Goal: Answer question/provide support: Share knowledge or assist other users

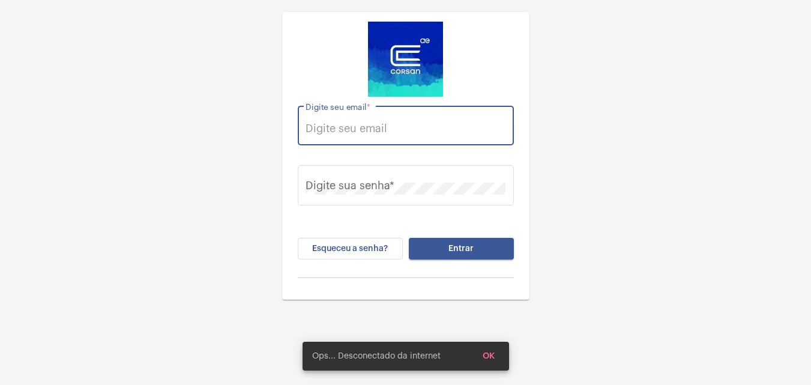
click at [336, 131] on input "Digite seu email *" at bounding box center [406, 128] width 200 height 12
paste input "[PERSON_NAME][EMAIL_ADDRESS][PERSON_NAME][DOMAIN_NAME]"
type input "[PERSON_NAME][EMAIL_ADDRESS][PERSON_NAME][DOMAIN_NAME]"
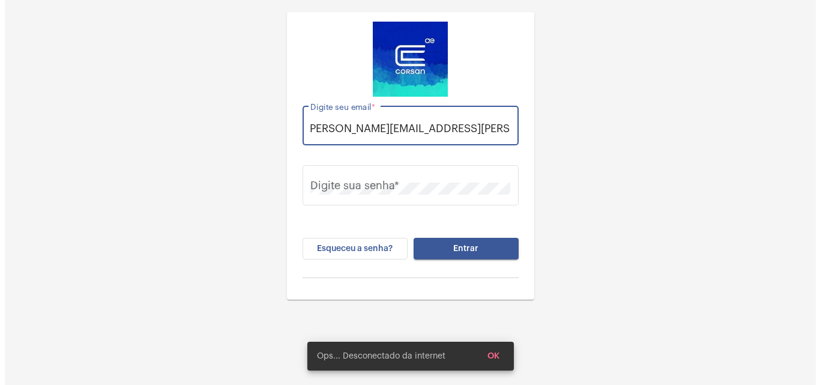
scroll to position [0, 0]
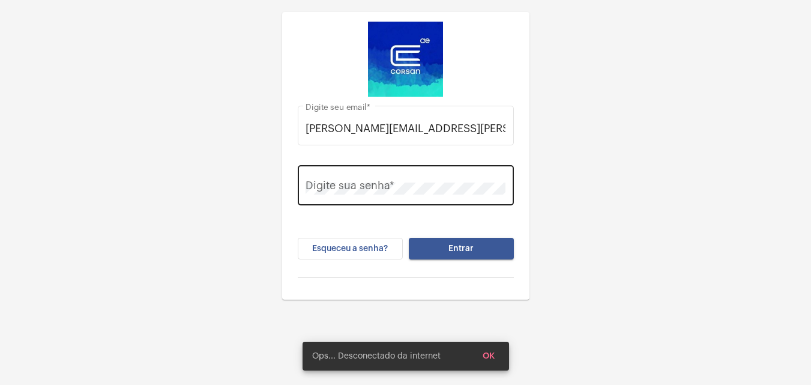
click at [432, 175] on div "Digite sua senha *" at bounding box center [406, 184] width 200 height 43
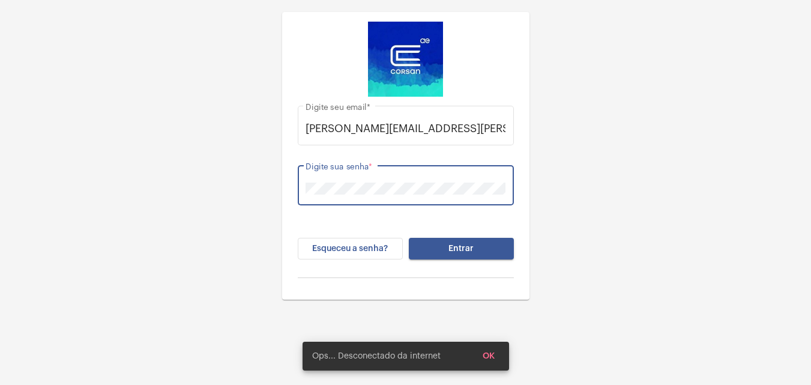
click at [409, 238] on button "Entrar" at bounding box center [461, 249] width 105 height 22
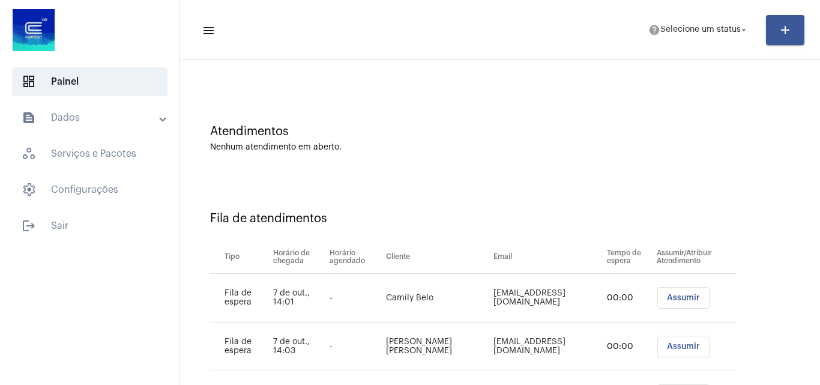
scroll to position [113, 0]
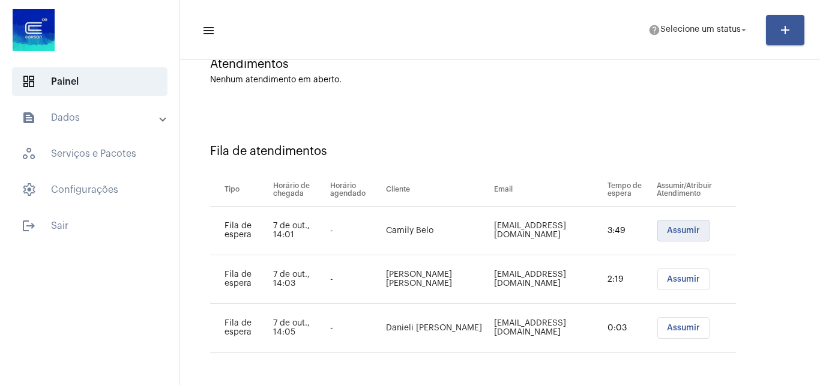
click at [667, 231] on span "Assumir" at bounding box center [683, 230] width 33 height 8
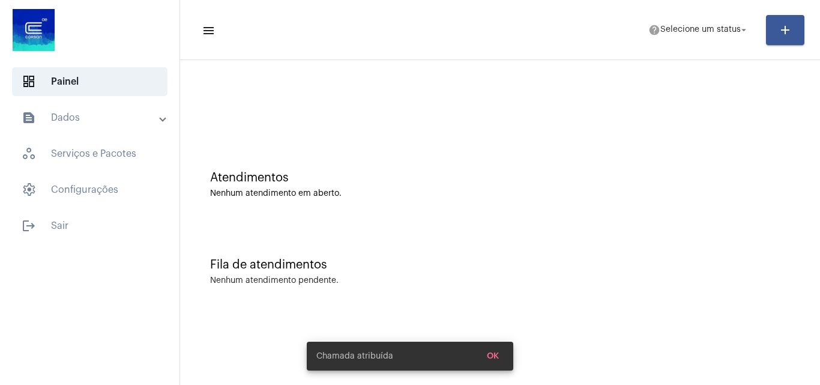
scroll to position [0, 0]
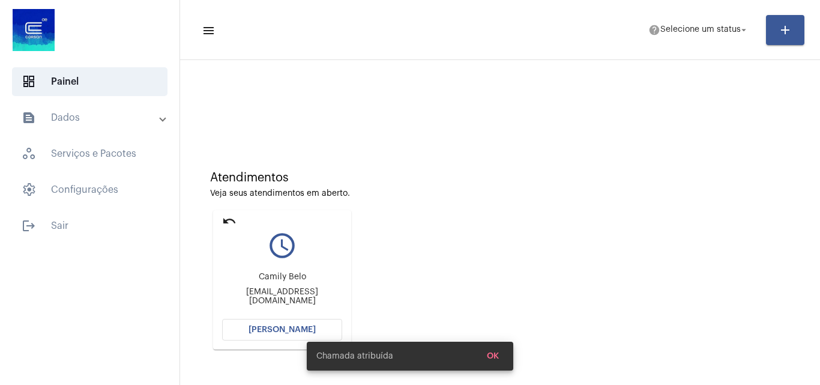
click at [288, 325] on span "[PERSON_NAME]" at bounding box center [282, 329] width 67 height 8
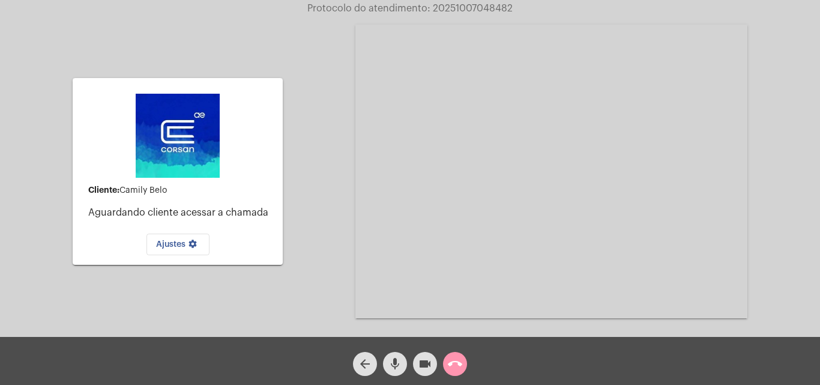
click at [458, 363] on mat-icon "call_end" at bounding box center [455, 364] width 14 height 14
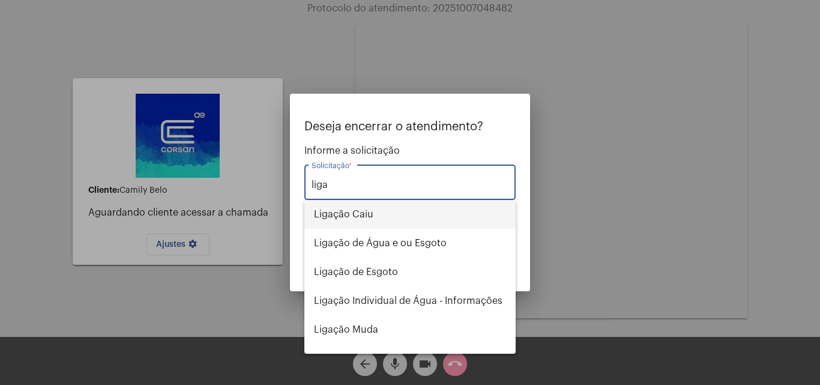
click at [358, 217] on span "Ligação Caiu" at bounding box center [410, 214] width 192 height 29
type input "Ligação Caiu"
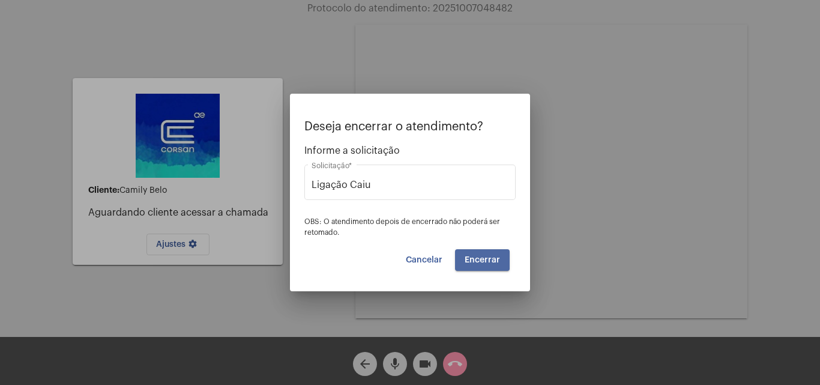
click at [479, 259] on span "Encerrar" at bounding box center [482, 260] width 35 height 8
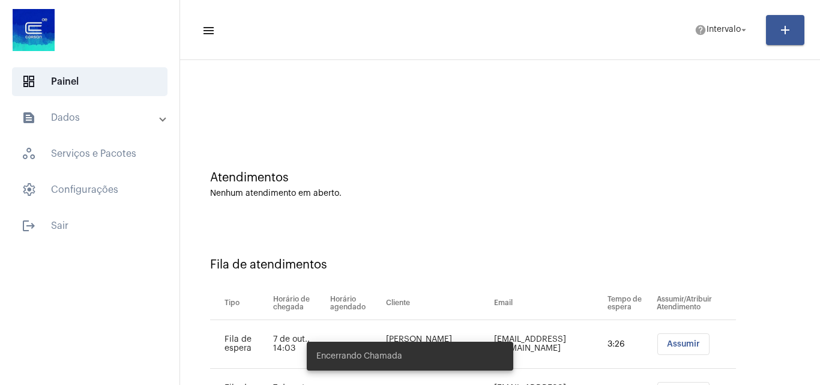
scroll to position [113, 0]
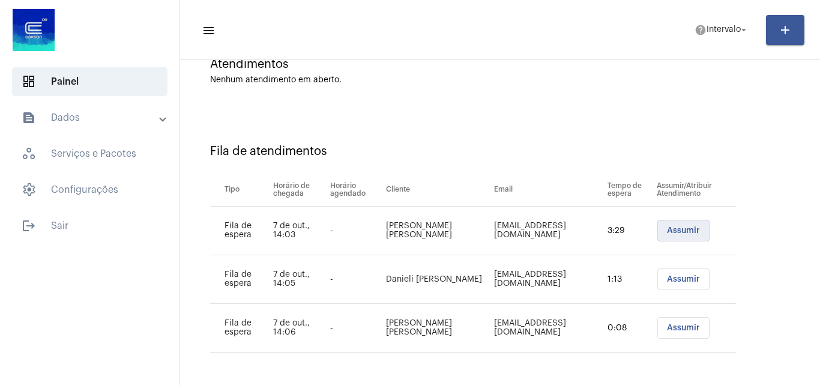
click at [667, 230] on span "Assumir" at bounding box center [683, 230] width 33 height 8
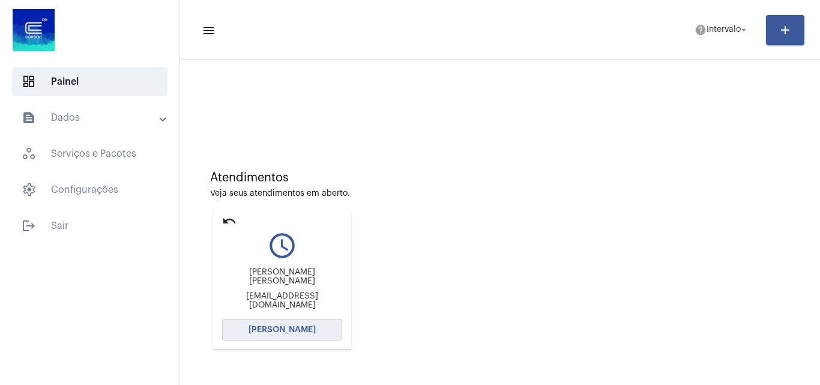
click at [290, 325] on button "[PERSON_NAME]" at bounding box center [282, 330] width 120 height 22
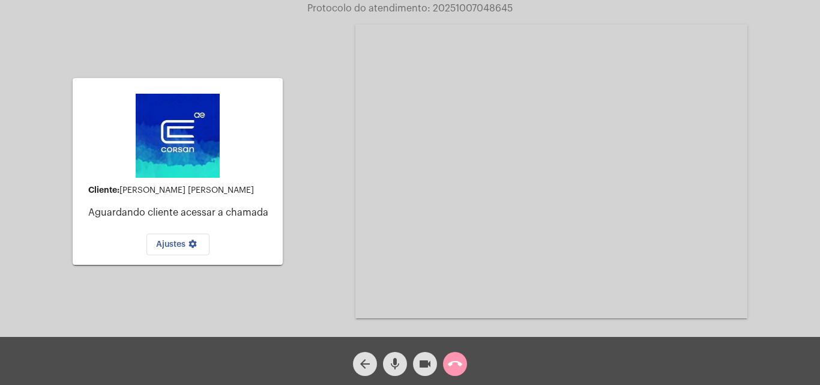
click at [458, 357] on mat-icon "call_end" at bounding box center [455, 364] width 14 height 14
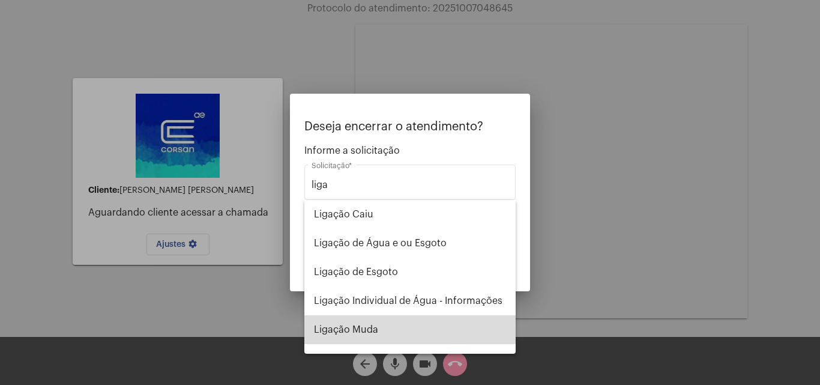
click at [426, 326] on span "Ligação Muda" at bounding box center [410, 329] width 192 height 29
type input "Ligação Muda"
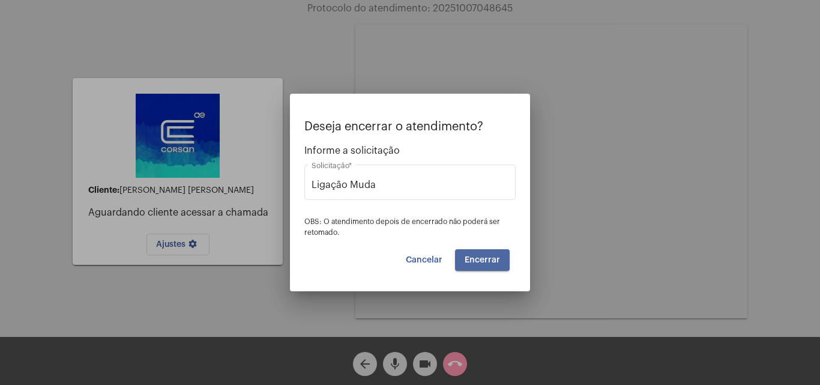
click at [489, 264] on span "Encerrar" at bounding box center [482, 260] width 35 height 8
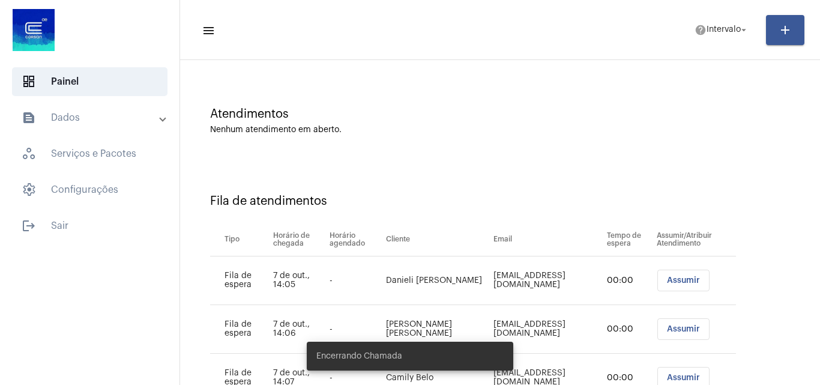
scroll to position [113, 0]
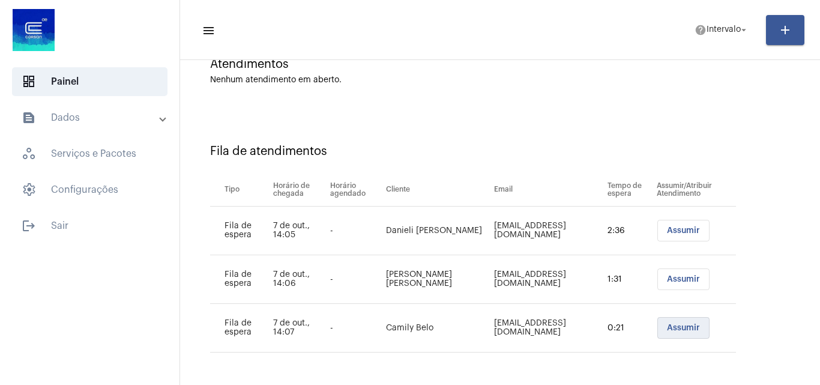
click at [681, 328] on span "Assumir" at bounding box center [683, 328] width 33 height 8
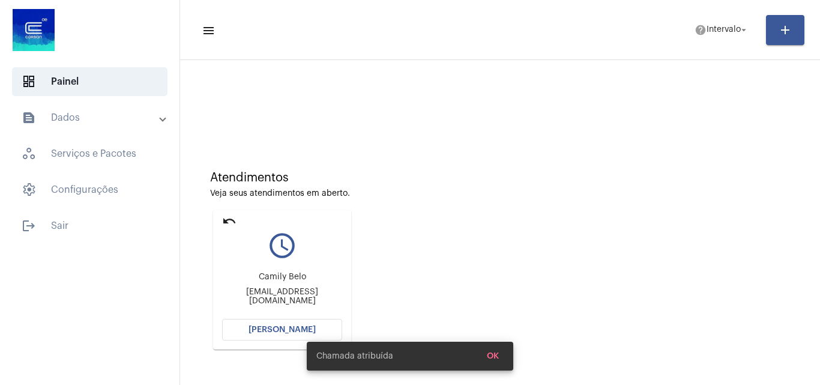
click at [303, 338] on div "Chamada atribuída OK" at bounding box center [409, 356] width 235 height 58
click at [303, 336] on div "Chamada atribuída OK" at bounding box center [409, 356] width 235 height 58
click at [303, 333] on div "Chamada atribuída OK" at bounding box center [409, 356] width 235 height 58
click at [300, 325] on button "[PERSON_NAME]" at bounding box center [282, 330] width 120 height 22
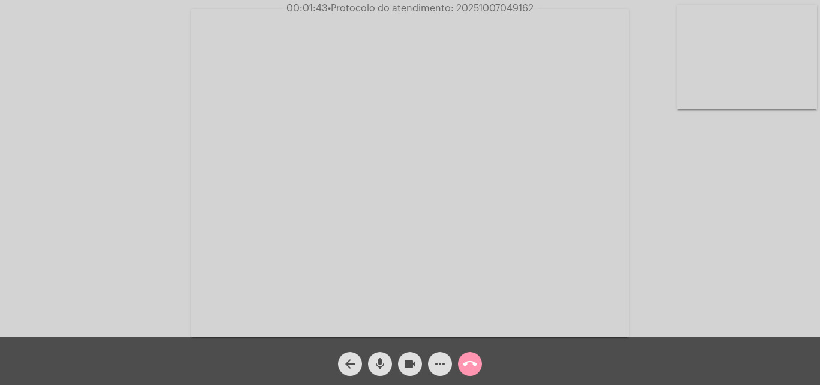
click at [411, 355] on span "videocam" at bounding box center [410, 364] width 14 height 24
click at [391, 356] on div "mic" at bounding box center [380, 361] width 30 height 30
click at [381, 365] on mat-icon "mic_off" at bounding box center [380, 364] width 14 height 14
click at [405, 361] on mat-icon "videocam_off" at bounding box center [410, 364] width 14 height 14
click at [476, 363] on mat-icon "call_end" at bounding box center [470, 364] width 14 height 14
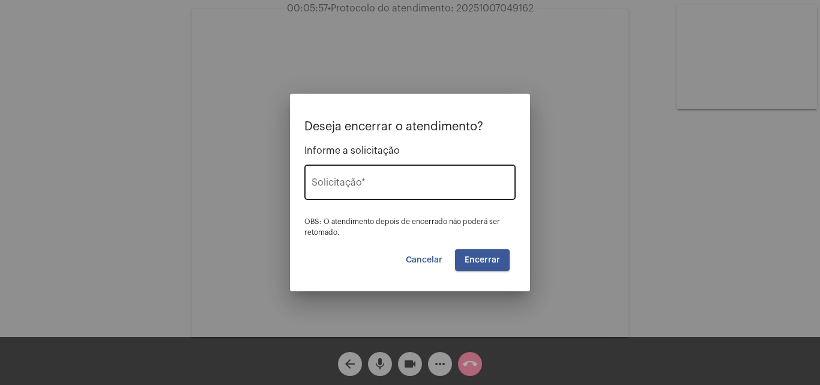
click at [414, 190] on input "Solicitação *" at bounding box center [410, 185] width 197 height 11
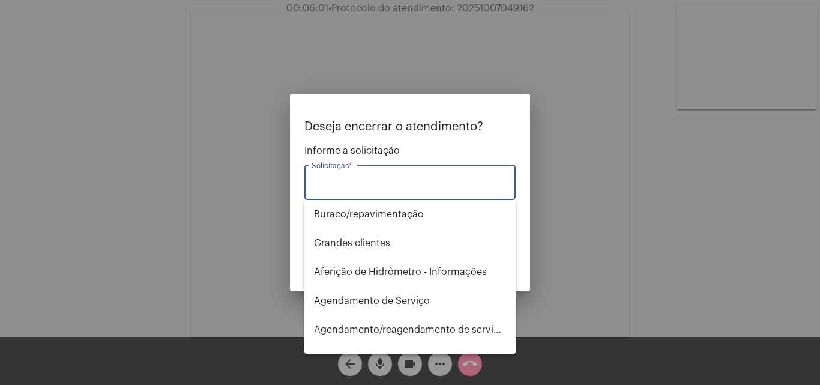
type input "f"
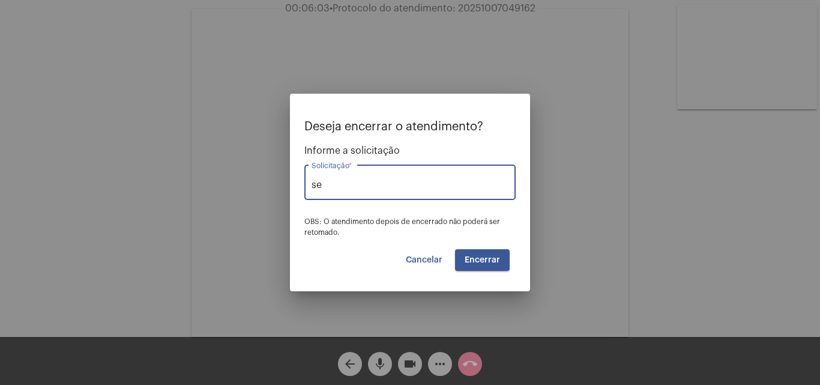
type input "s"
type input "a"
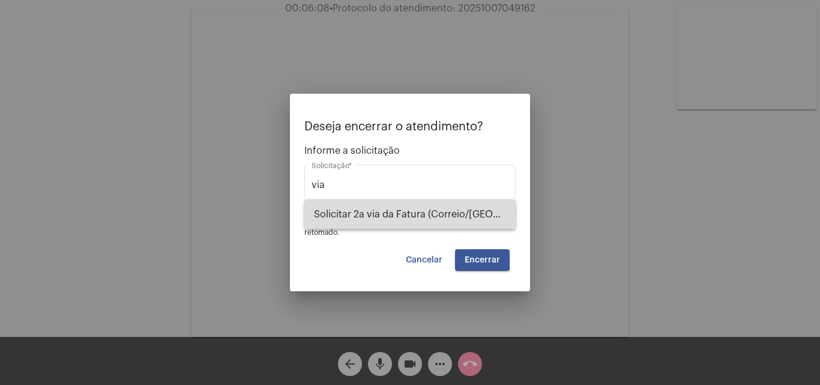
click at [408, 223] on span "Solicitar 2a via da Fatura (Correio/[GEOGRAPHIC_DATA]/Email)" at bounding box center [410, 214] width 192 height 29
type input "Solicitar 2a via da Fatura (Correio/[GEOGRAPHIC_DATA]/Email)"
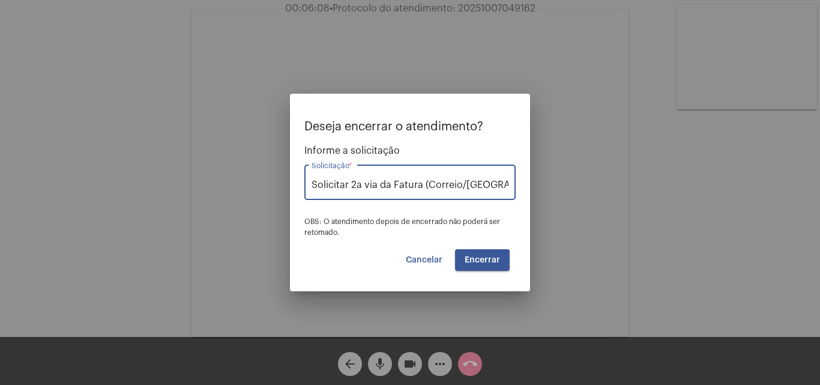
click at [498, 263] on span "Encerrar" at bounding box center [482, 260] width 35 height 8
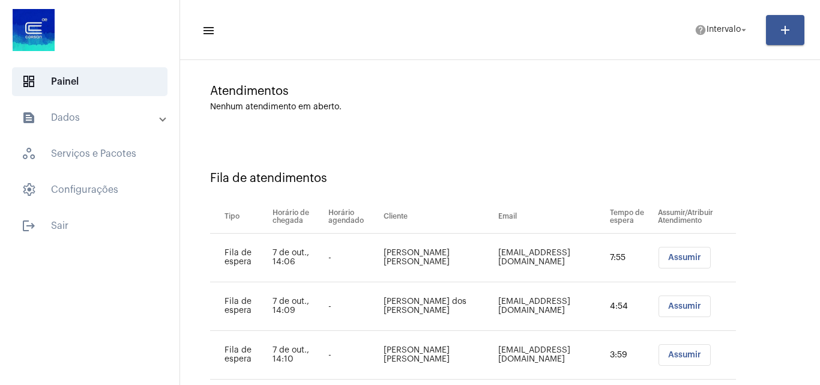
scroll to position [113, 0]
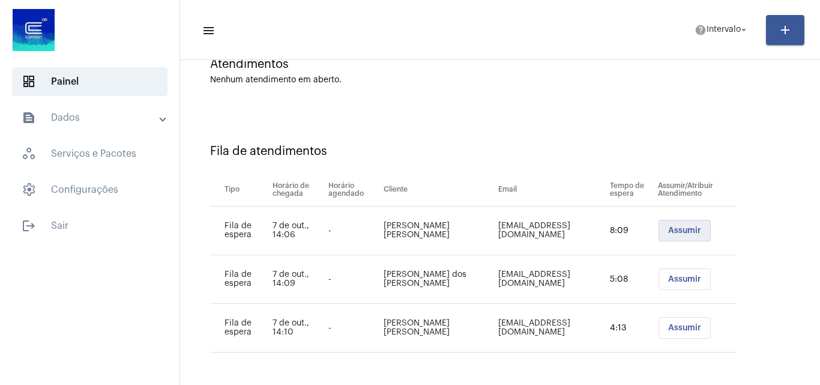
click at [664, 226] on button "Assumir" at bounding box center [685, 231] width 52 height 22
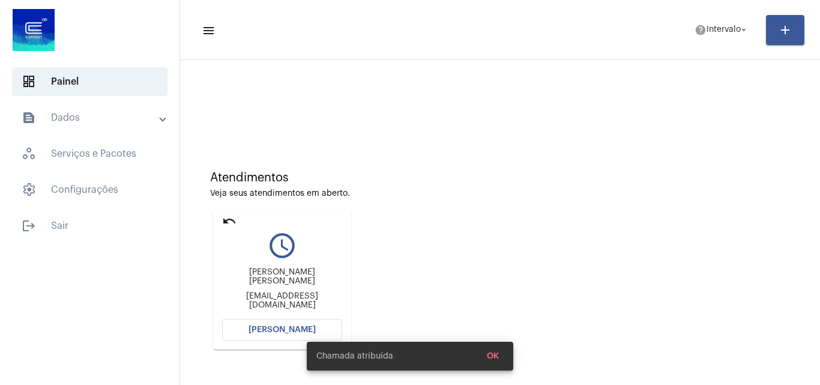
click at [282, 319] on button "[PERSON_NAME]" at bounding box center [282, 330] width 120 height 22
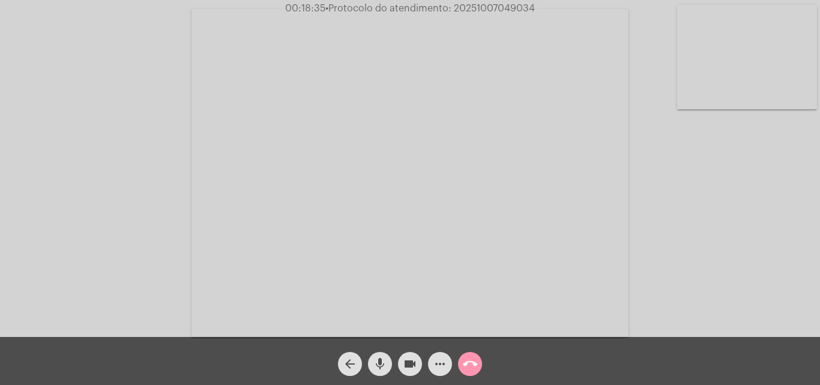
click at [445, 363] on mat-icon "more_horiz" at bounding box center [440, 364] width 14 height 14
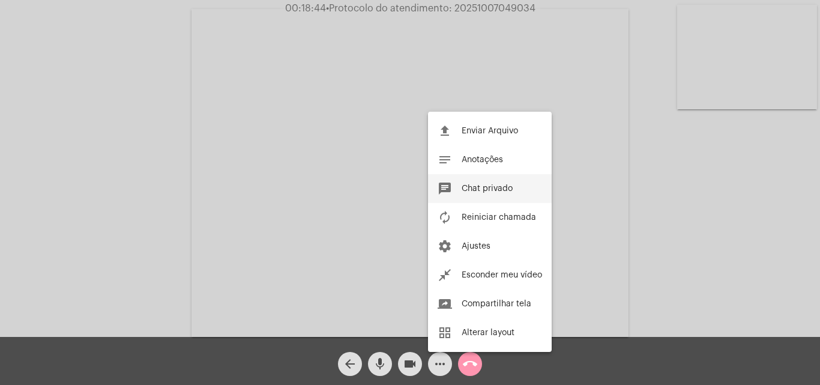
click at [518, 185] on button "chat Chat privado" at bounding box center [490, 188] width 124 height 29
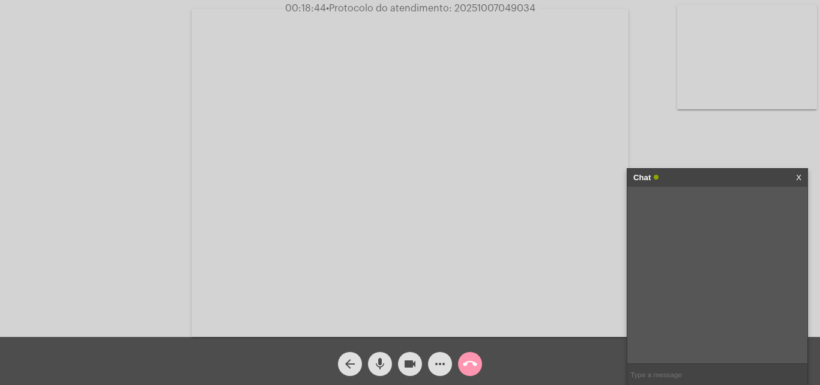
click at [725, 376] on input "text" at bounding box center [717, 374] width 180 height 21
type input "Oi!"
click at [642, 371] on input "text" at bounding box center [717, 374] width 180 height 21
click at [441, 367] on mat-icon "more_horiz" at bounding box center [440, 364] width 14 height 14
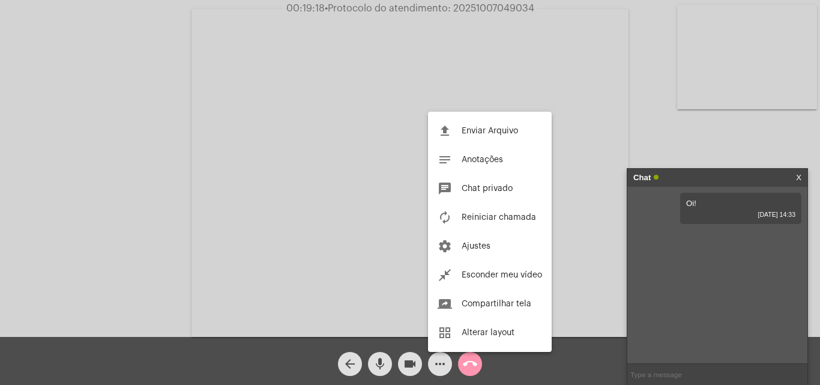
click at [654, 134] on div at bounding box center [410, 192] width 820 height 385
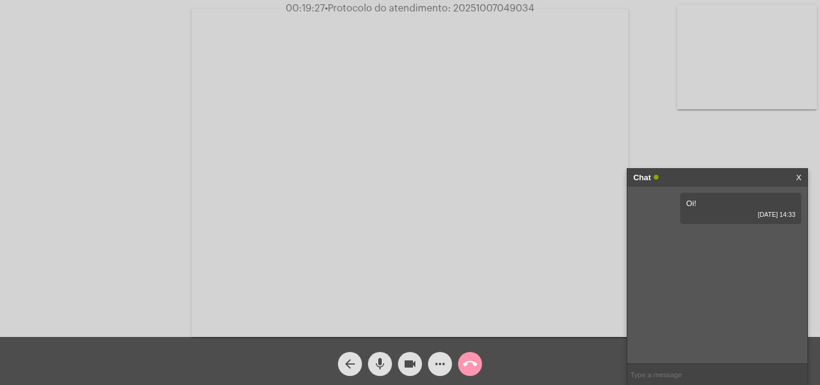
click at [644, 370] on input "text" at bounding box center [717, 374] width 180 height 21
click at [443, 366] on mat-icon "more_horiz" at bounding box center [440, 364] width 14 height 14
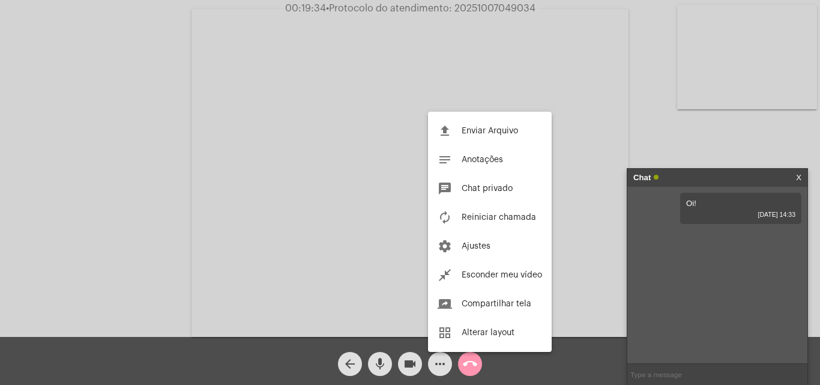
click at [686, 368] on div at bounding box center [410, 192] width 820 height 385
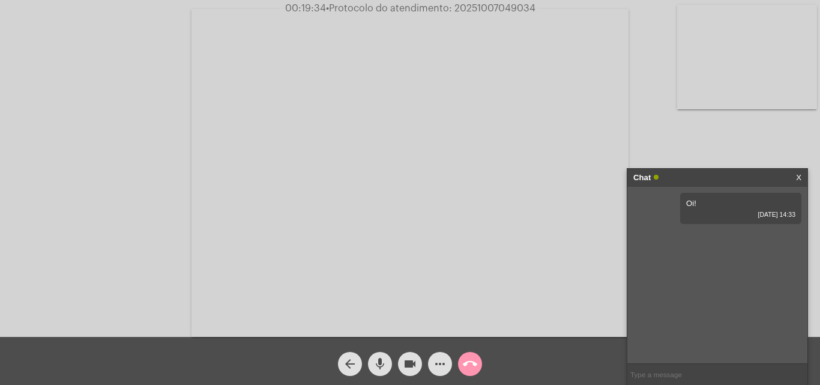
click at [686, 369] on input "text" at bounding box center [717, 374] width 180 height 21
click at [653, 367] on input "text" at bounding box center [717, 374] width 180 height 21
click at [668, 373] on input "text" at bounding box center [717, 374] width 180 height 21
click at [434, 366] on mat-icon "more_horiz" at bounding box center [440, 364] width 14 height 14
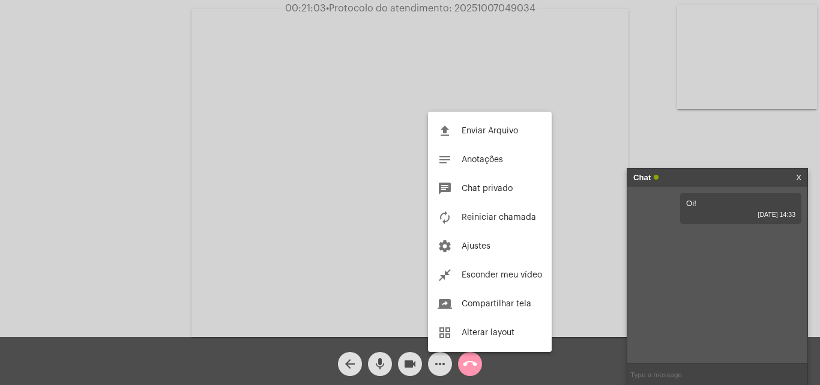
click at [711, 283] on div at bounding box center [410, 192] width 820 height 385
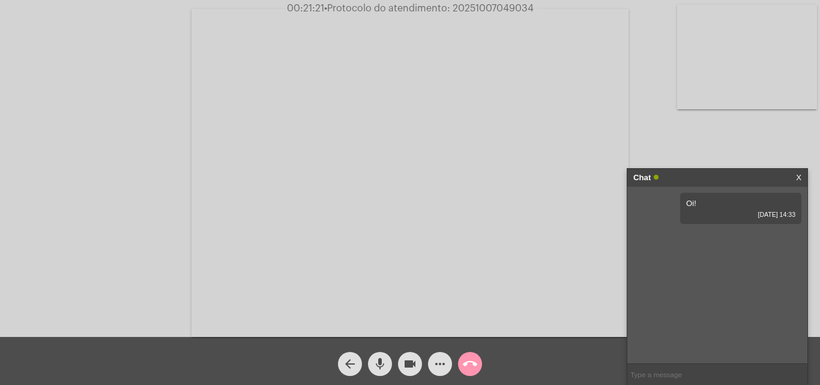
click at [665, 370] on input "text" at bounding box center [717, 374] width 180 height 21
click at [666, 368] on input "text" at bounding box center [717, 374] width 180 height 21
click at [641, 369] on input "text" at bounding box center [717, 374] width 180 height 21
click at [437, 363] on mat-icon "more_horiz" at bounding box center [440, 364] width 14 height 14
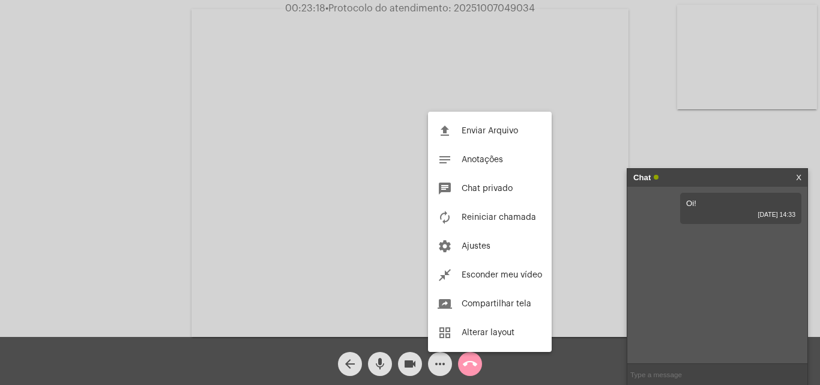
click at [710, 372] on div at bounding box center [410, 192] width 820 height 385
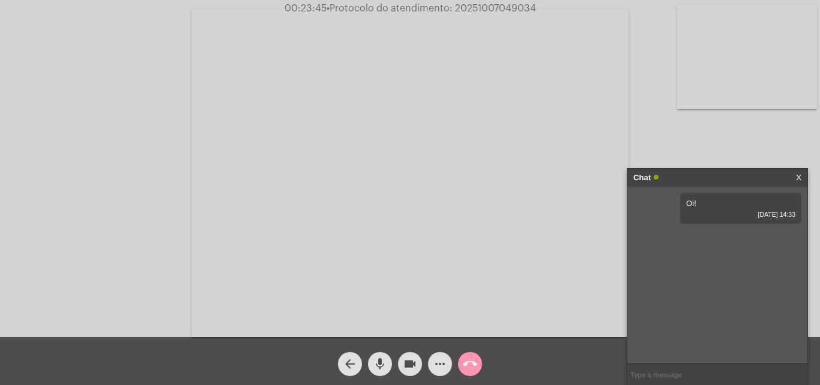
click at [651, 369] on input "text" at bounding box center [717, 374] width 180 height 21
click at [638, 370] on input "text" at bounding box center [717, 374] width 180 height 21
click at [678, 361] on div "Oi! [DATE] 14:33" at bounding box center [717, 275] width 180 height 177
click at [672, 366] on input "text" at bounding box center [717, 374] width 180 height 21
click at [434, 369] on mat-icon "more_horiz" at bounding box center [440, 364] width 14 height 14
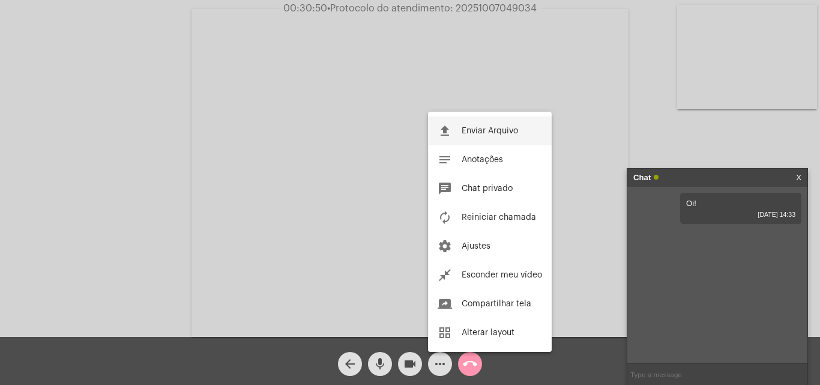
click at [497, 134] on span "Enviar Arquivo" at bounding box center [490, 131] width 56 height 8
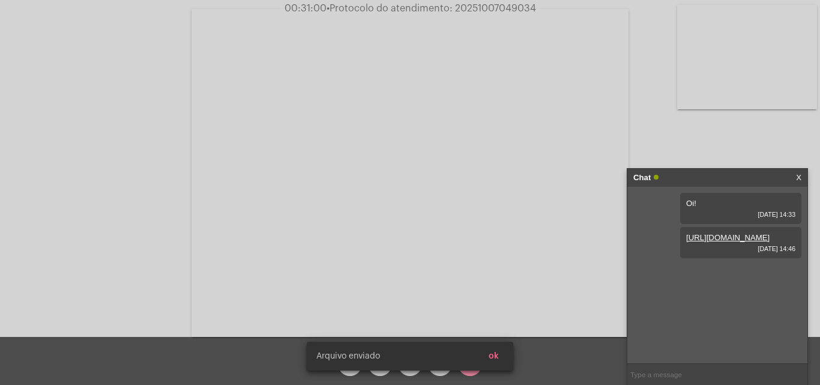
click at [501, 357] on div "[PERSON_NAME] enviado ok" at bounding box center [409, 356] width 235 height 58
click at [501, 357] on button "ok" at bounding box center [493, 356] width 29 height 22
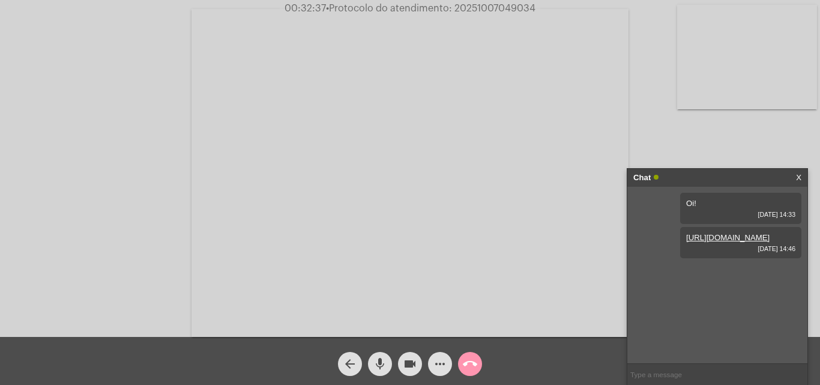
click at [450, 365] on button "more_horiz" at bounding box center [440, 364] width 24 height 24
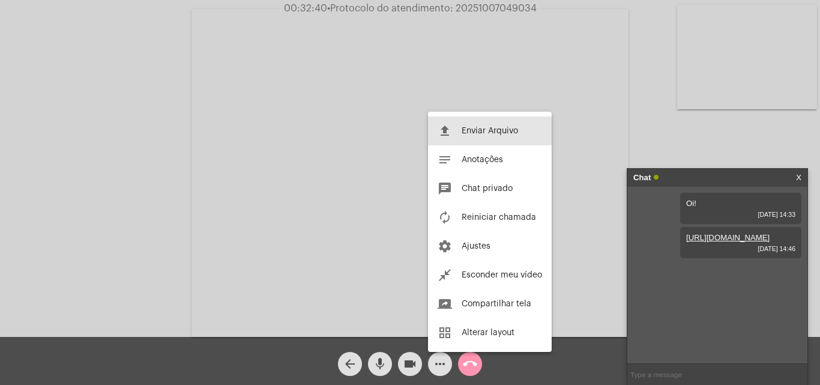
click at [512, 124] on button "file_upload Enviar Arquivo" at bounding box center [490, 130] width 124 height 29
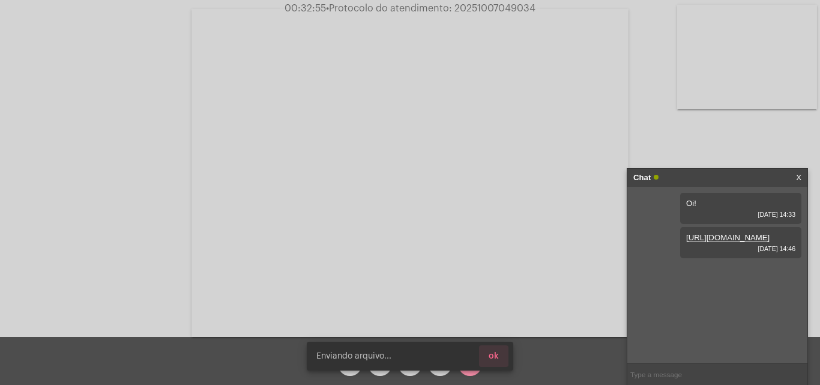
click at [494, 358] on span "ok" at bounding box center [494, 356] width 10 height 8
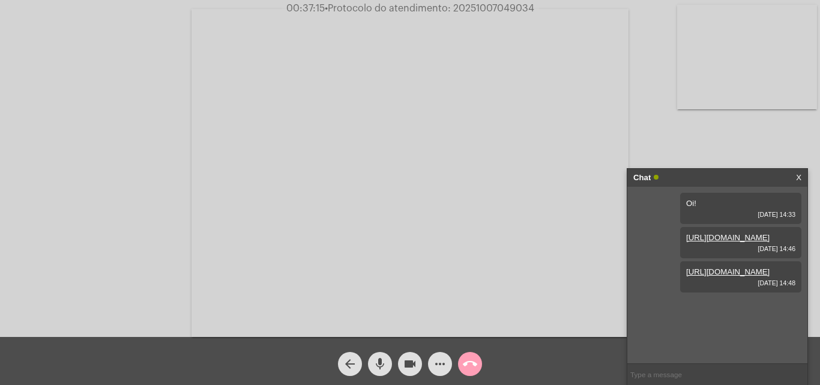
click at [473, 363] on mat-icon "call_end" at bounding box center [470, 364] width 14 height 14
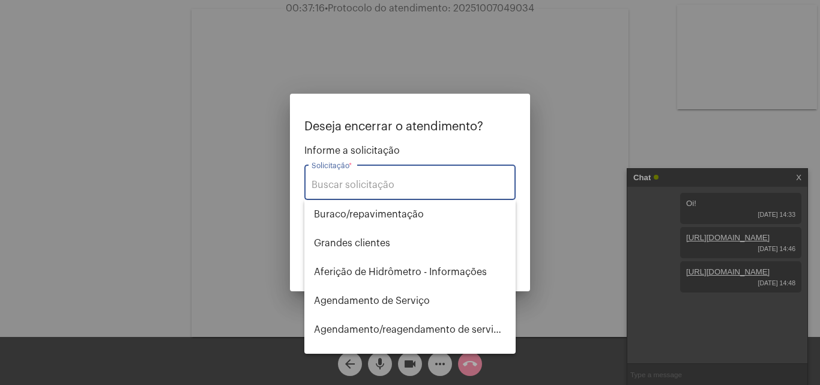
click at [435, 176] on div "Solicitação *" at bounding box center [410, 181] width 197 height 38
click at [397, 188] on input "Solicitação *" at bounding box center [410, 185] width 197 height 11
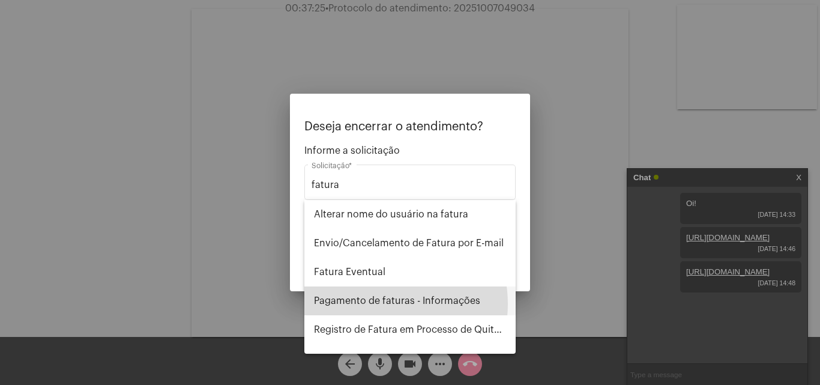
click at [377, 304] on span "Pagamento de faturas - Informações" at bounding box center [410, 300] width 192 height 29
type input "Pagamento de faturas - Informações"
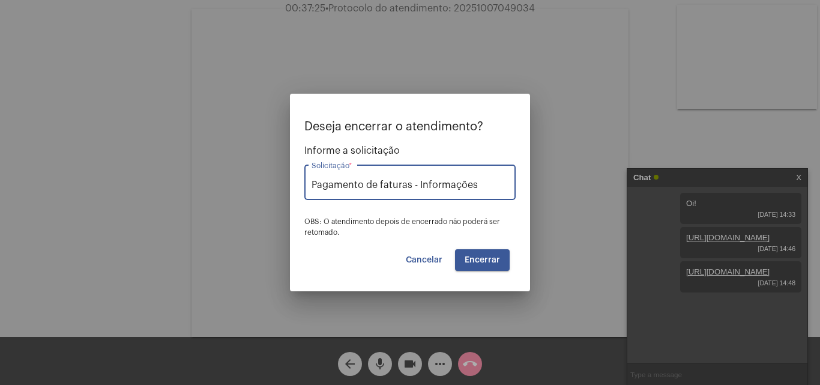
click at [504, 249] on button "Encerrar" at bounding box center [482, 260] width 55 height 22
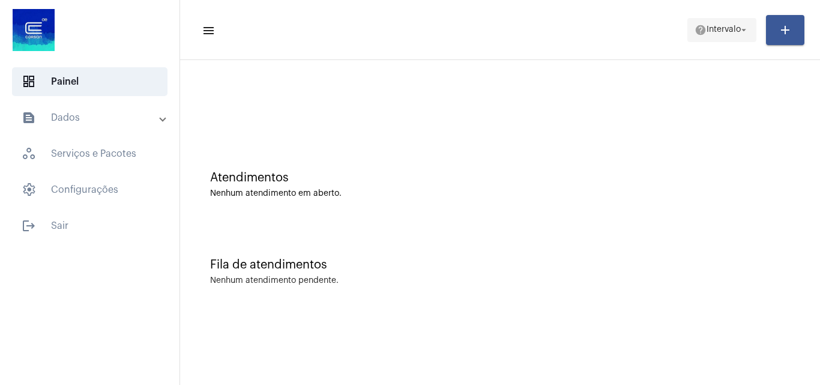
click at [700, 38] on span "help Intervalo arrow_drop_down" at bounding box center [722, 30] width 55 height 22
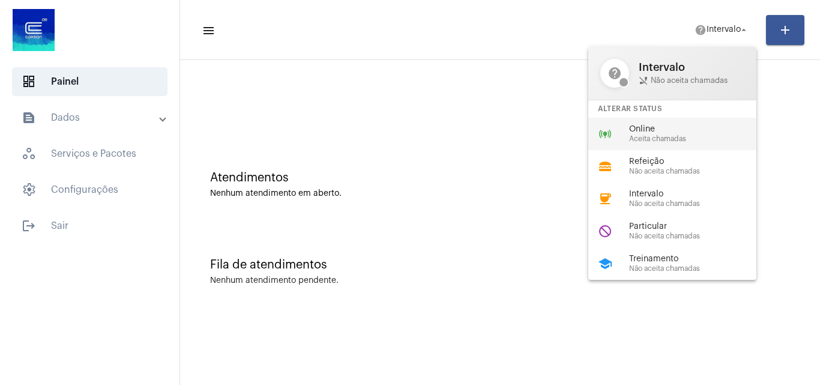
click at [693, 124] on div "online_prediction Online Aceita chamadas" at bounding box center [681, 134] width 187 height 32
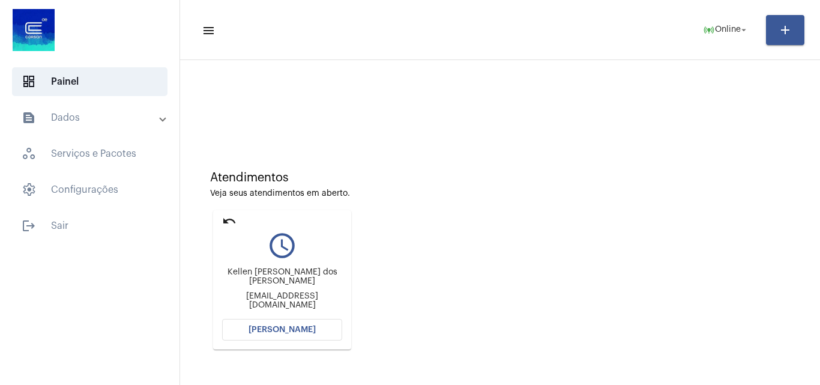
click at [286, 329] on span "[PERSON_NAME]" at bounding box center [282, 329] width 67 height 8
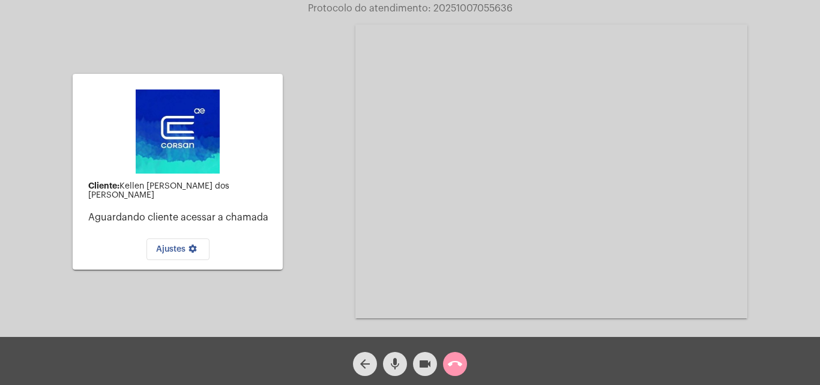
click at [457, 361] on mat-icon "call_end" at bounding box center [455, 364] width 14 height 14
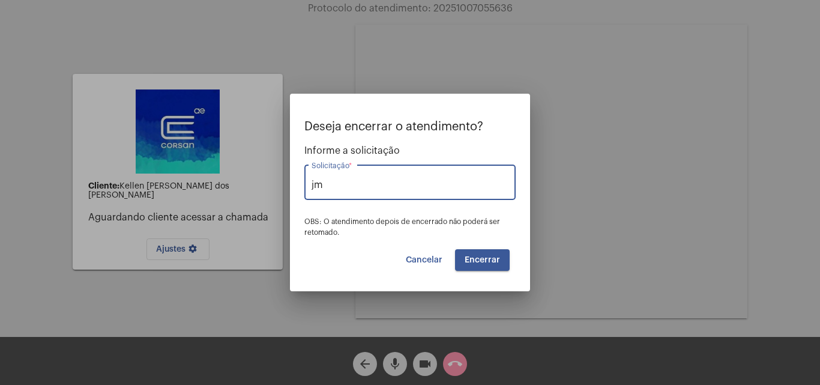
type input "j"
click at [429, 201] on span "Ligação Muda" at bounding box center [410, 214] width 192 height 29
type input "Ligação Muda"
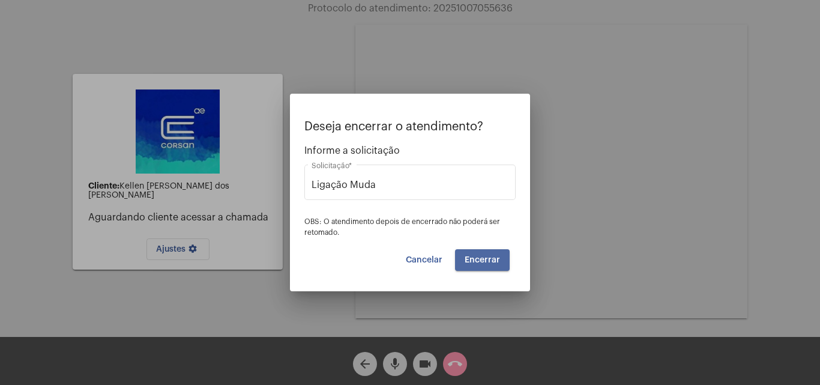
click at [489, 263] on span "Encerrar" at bounding box center [482, 260] width 35 height 8
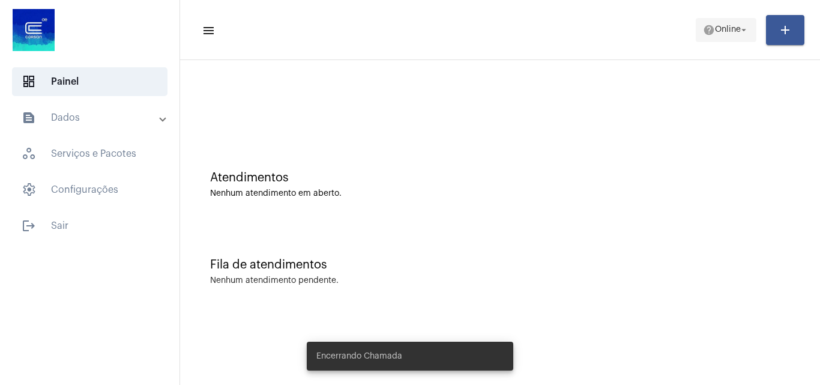
click at [733, 32] on span "Online" at bounding box center [728, 30] width 26 height 8
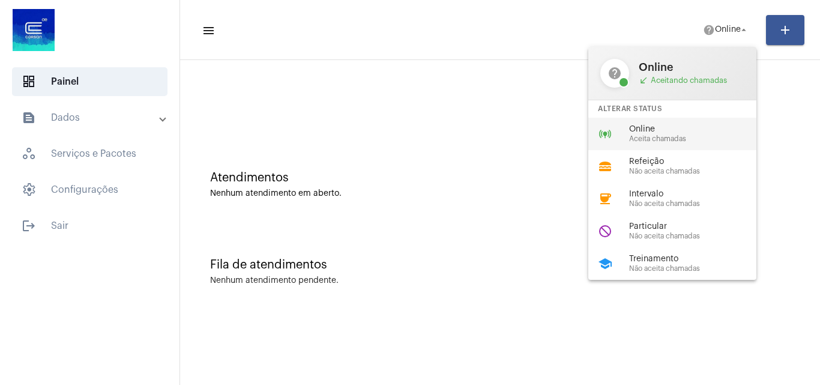
click at [653, 128] on span "Online" at bounding box center [697, 129] width 137 height 9
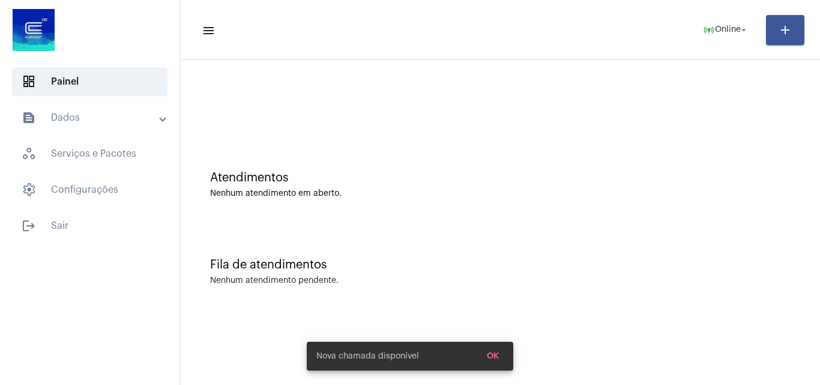
click at [472, 363] on mat-sidenav-content "menu online_prediction Online arrow_drop_down add Atendimentos Nenhum atendimen…" at bounding box center [500, 192] width 640 height 385
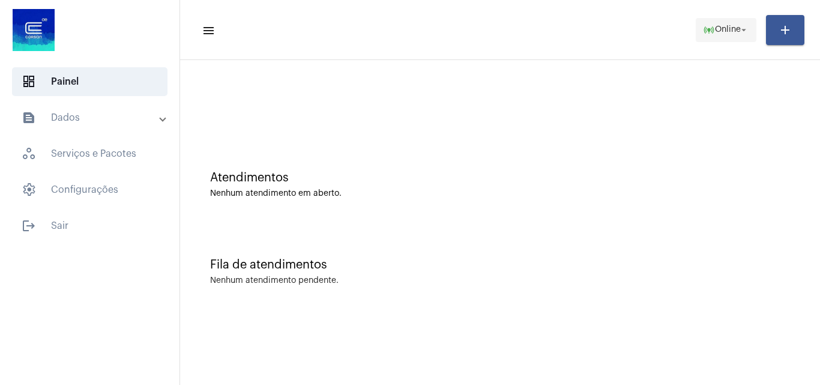
click at [727, 34] on span "online_prediction Online arrow_drop_down" at bounding box center [726, 30] width 46 height 22
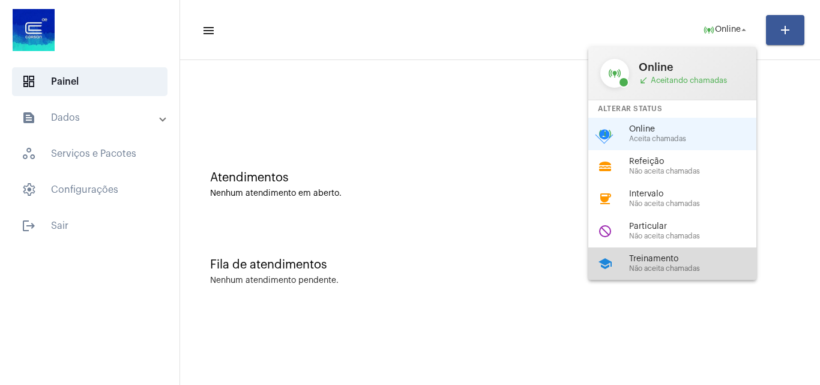
click at [677, 252] on div "school Treinamento Não aceita chamadas" at bounding box center [681, 263] width 187 height 32
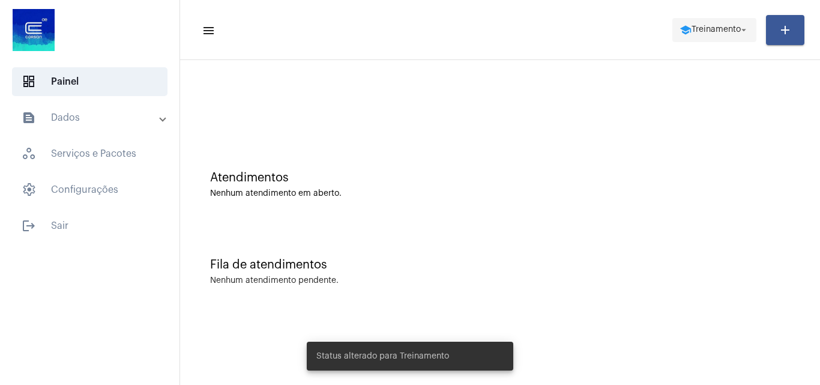
click at [697, 39] on span "school Treinamento arrow_drop_down" at bounding box center [715, 30] width 70 height 22
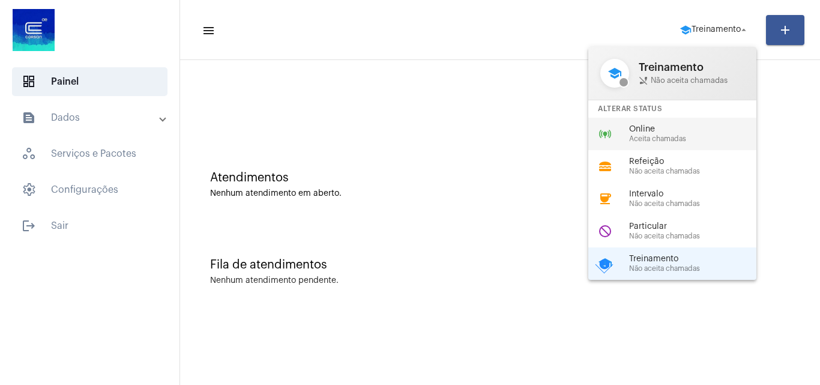
click at [613, 131] on div "online_prediction Online Aceita chamadas" at bounding box center [681, 134] width 187 height 32
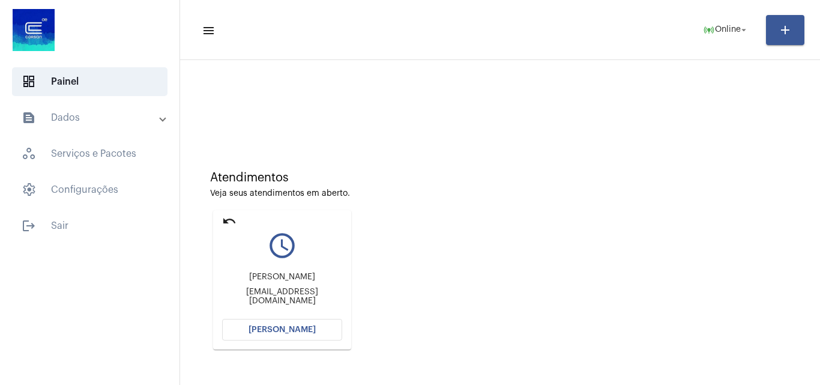
click at [252, 330] on button "[PERSON_NAME]" at bounding box center [282, 330] width 120 height 22
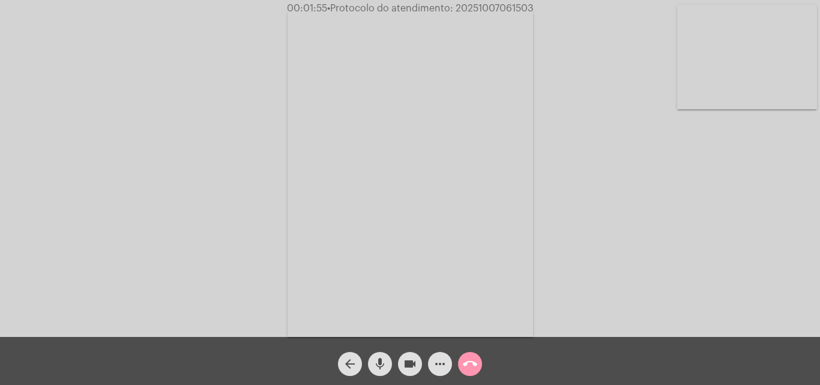
drag, startPoint x: 400, startPoint y: 362, endPoint x: 381, endPoint y: 362, distance: 19.2
click at [400, 362] on button "videocam" at bounding box center [410, 364] width 24 height 24
click at [381, 362] on mat-icon "mic" at bounding box center [380, 364] width 14 height 14
click at [375, 360] on mat-icon "mic_off" at bounding box center [380, 364] width 14 height 14
click at [409, 363] on mat-icon "videocam_off" at bounding box center [410, 364] width 14 height 14
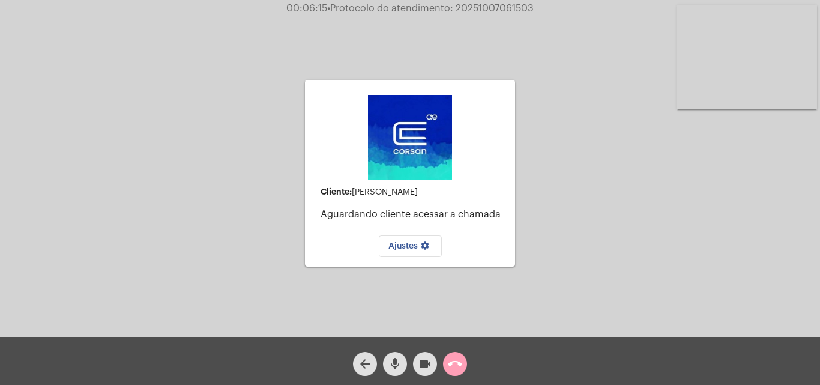
click at [451, 366] on mat-icon "call_end" at bounding box center [455, 364] width 14 height 14
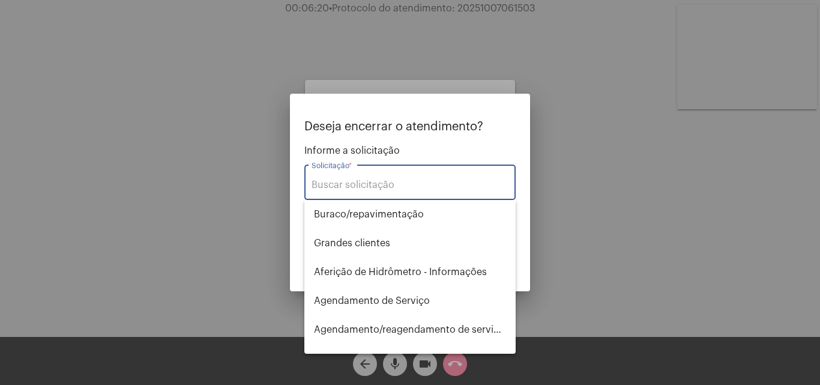
click at [450, 189] on input "Solicitação *" at bounding box center [410, 185] width 197 height 11
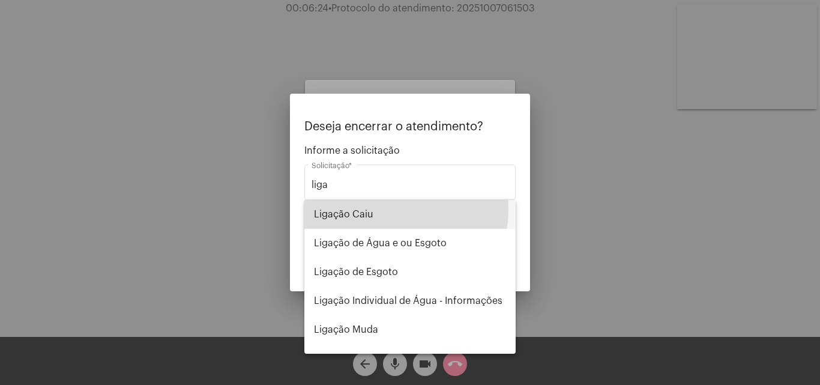
click at [370, 208] on span "Ligação Caiu" at bounding box center [410, 214] width 192 height 29
type input "Ligação Caiu"
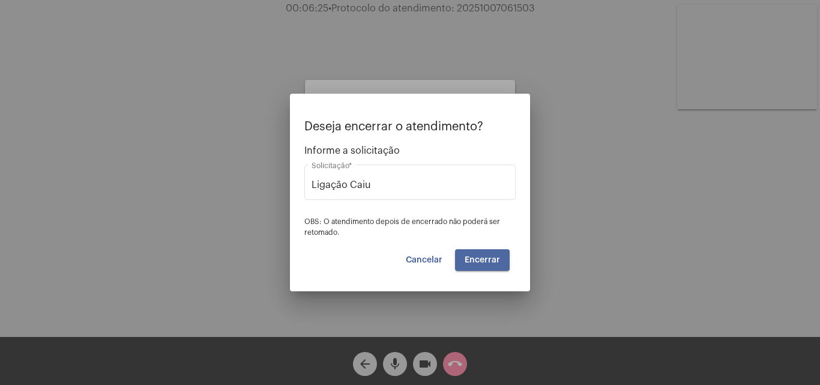
click at [470, 253] on button "Encerrar" at bounding box center [482, 260] width 55 height 22
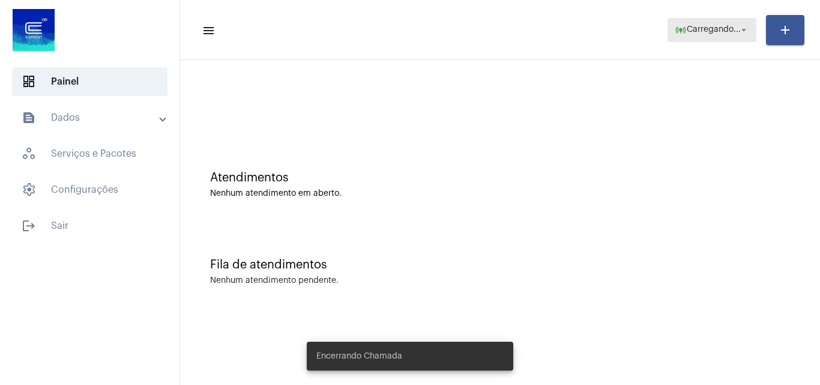
click at [715, 24] on span "online_prediction Carregando... arrow_drop_down" at bounding box center [712, 30] width 74 height 22
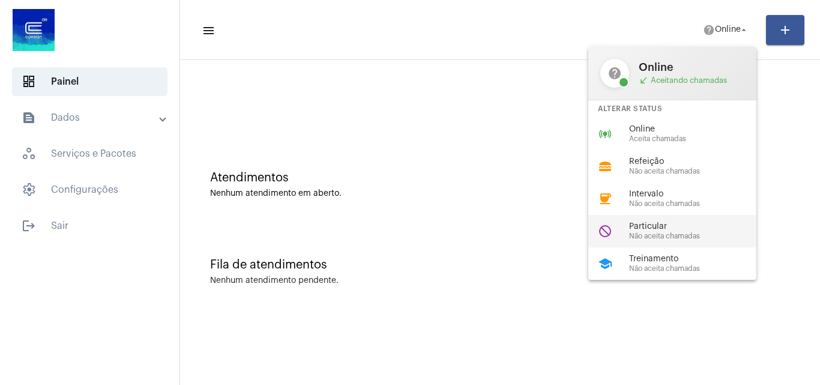
click at [683, 225] on span "Particular" at bounding box center [697, 226] width 137 height 9
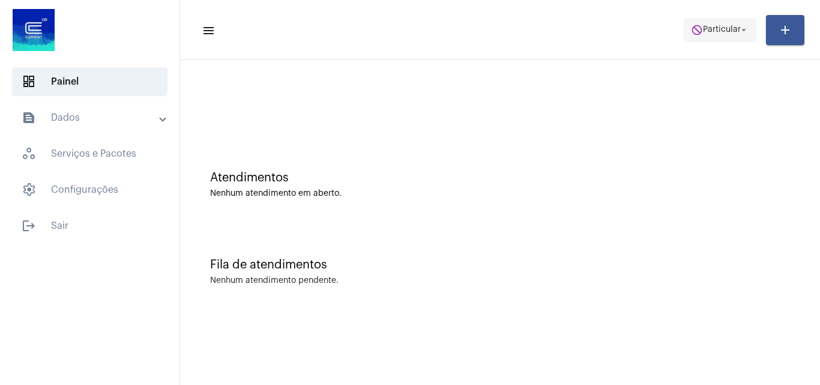
click at [713, 21] on span "do_not_disturb Particular arrow_drop_down" at bounding box center [720, 30] width 58 height 22
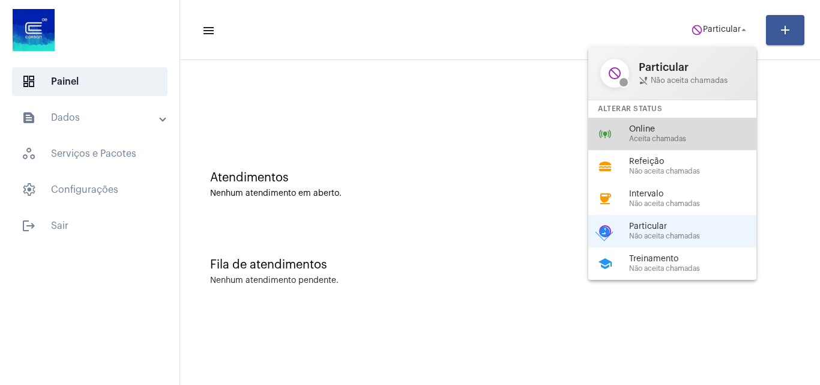
click at [663, 121] on div "online_prediction Online Aceita chamadas" at bounding box center [681, 134] width 187 height 32
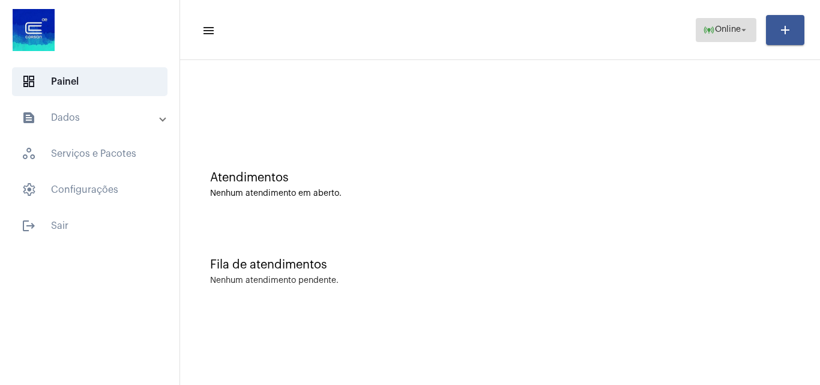
click at [736, 32] on span "Online" at bounding box center [728, 30] width 26 height 8
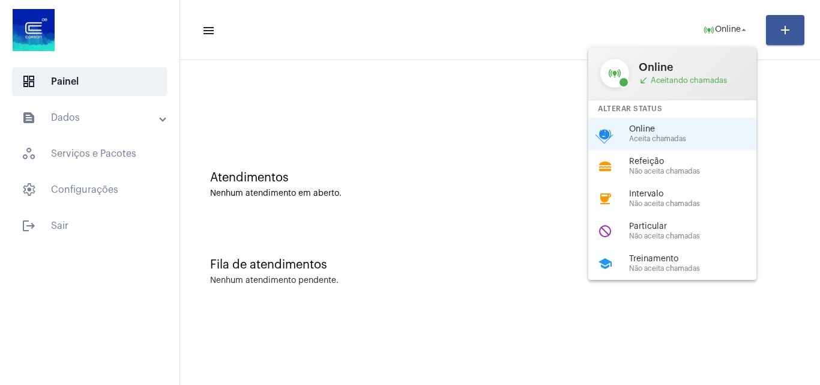
click at [785, 32] on div at bounding box center [410, 192] width 820 height 385
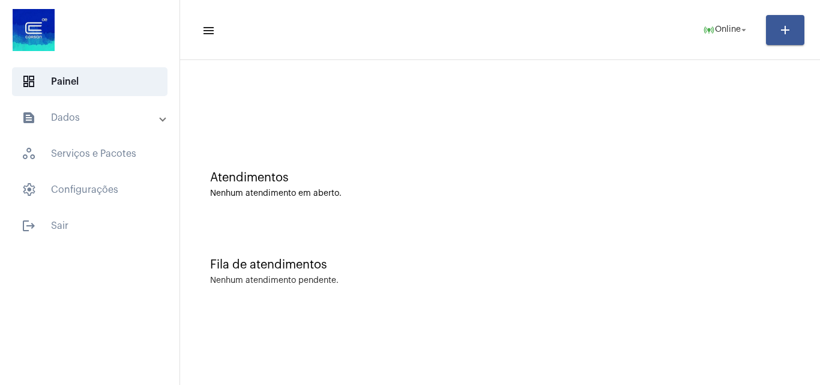
click at [78, 112] on mat-panel-title "text_snippet_outlined Dados" at bounding box center [91, 117] width 139 height 14
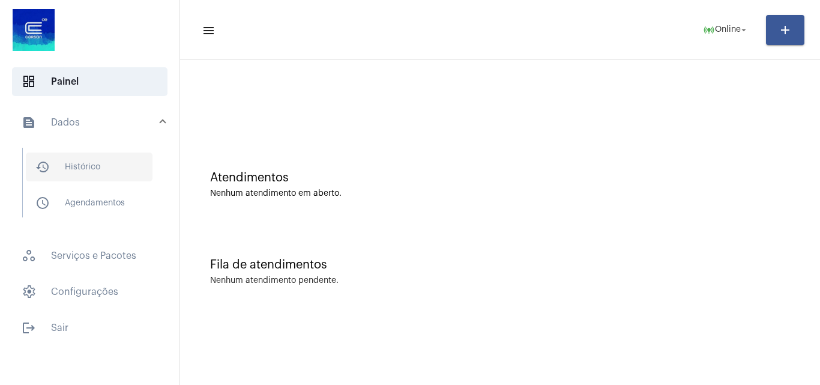
click at [89, 159] on span "history_outlined Histórico" at bounding box center [89, 167] width 127 height 29
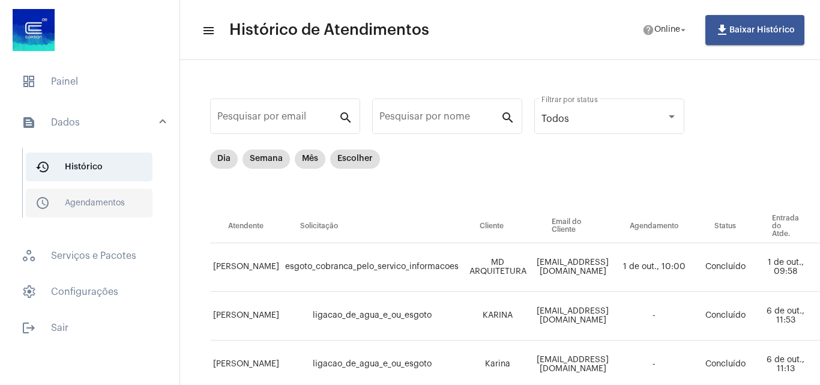
click at [98, 199] on span "schedule_outlined Agendamentos" at bounding box center [89, 203] width 127 height 29
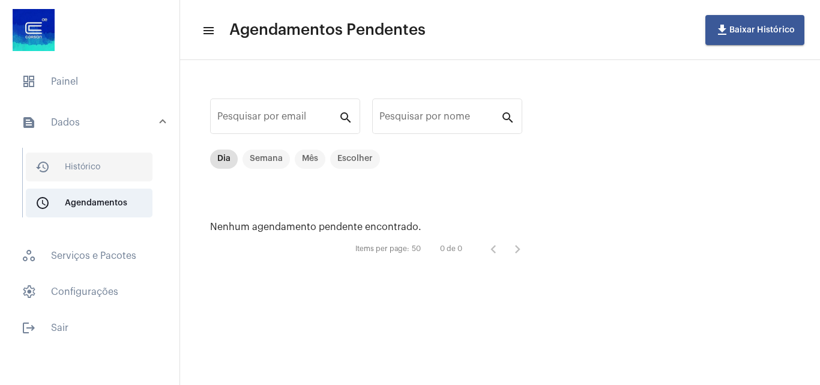
click at [104, 173] on span "history_outlined Histórico" at bounding box center [89, 167] width 127 height 29
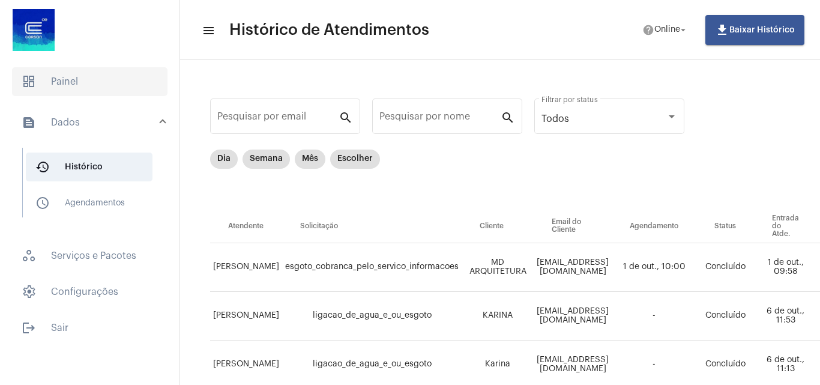
click at [112, 82] on span "dashboard Painel" at bounding box center [90, 81] width 156 height 29
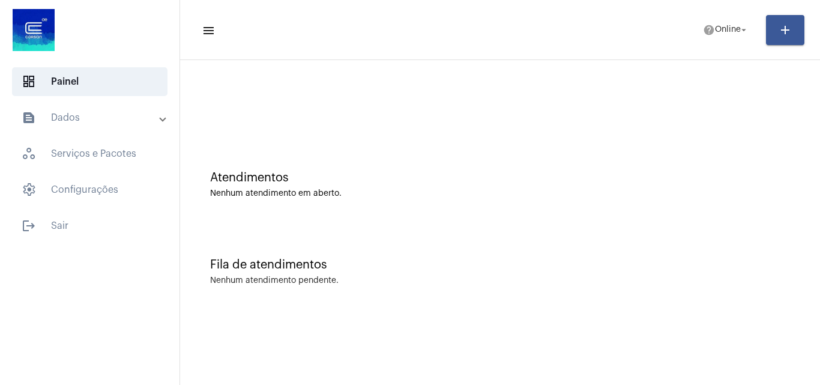
click at [115, 109] on mat-expansion-panel-header "text_snippet_outlined Dados" at bounding box center [93, 117] width 172 height 29
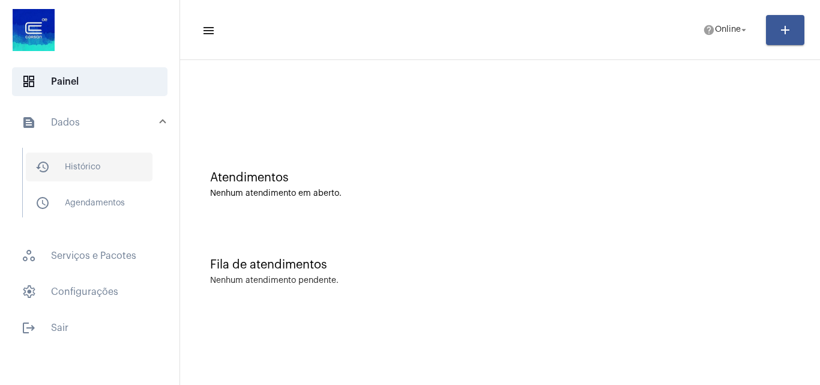
click at [109, 159] on span "history_outlined Histórico" at bounding box center [89, 167] width 127 height 29
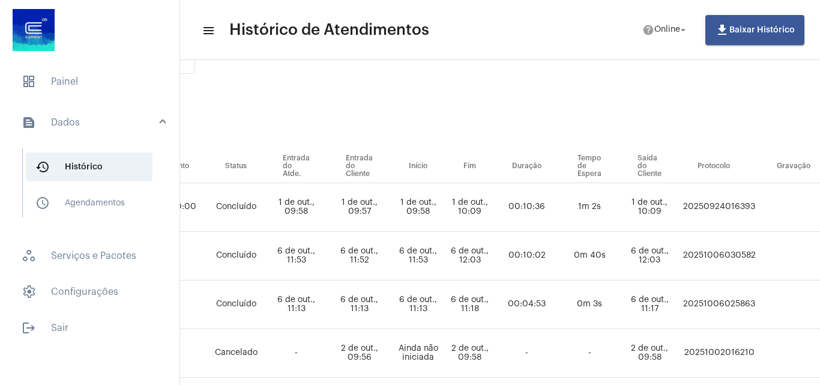
scroll to position [0, 489]
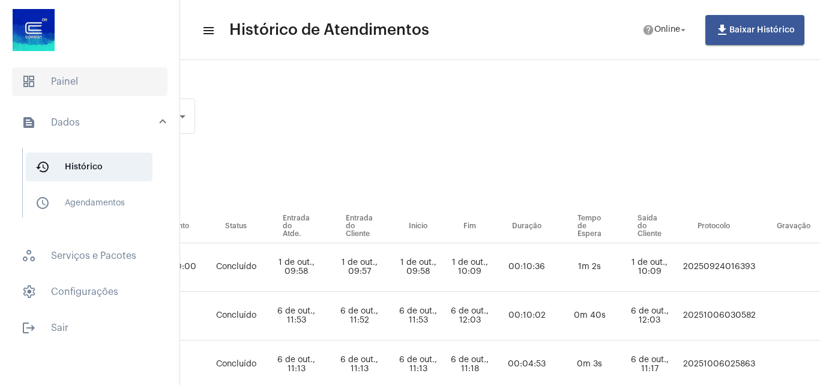
click at [77, 72] on span "dashboard Painel" at bounding box center [90, 81] width 156 height 29
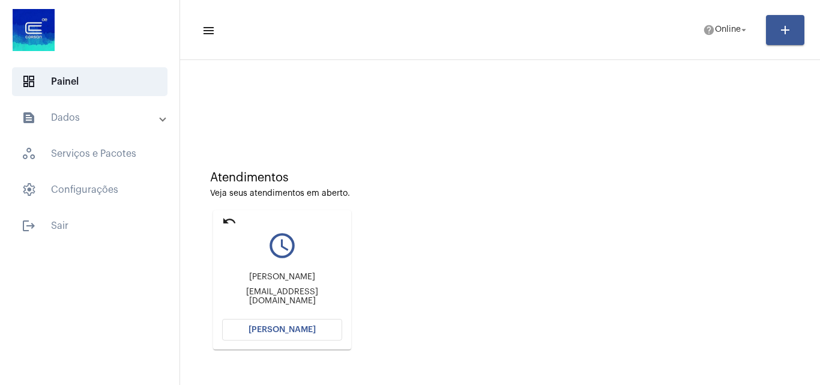
click at [278, 326] on span "[PERSON_NAME]" at bounding box center [282, 329] width 67 height 8
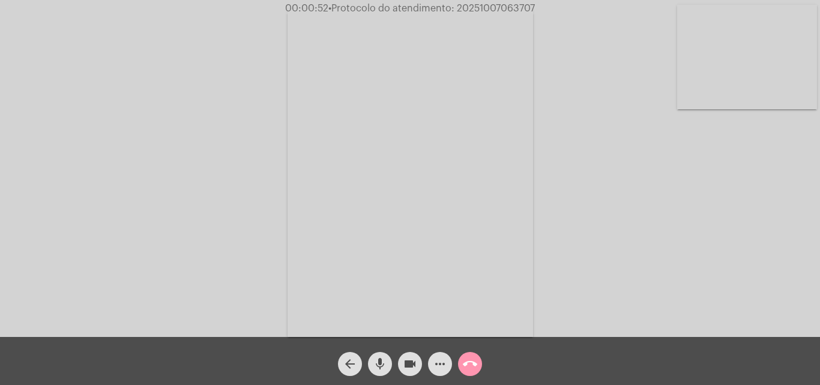
drag, startPoint x: 391, startPoint y: 363, endPoint x: 411, endPoint y: 363, distance: 19.8
click at [391, 363] on button "mic" at bounding box center [380, 364] width 24 height 24
click at [412, 363] on mat-icon "videocam" at bounding box center [410, 364] width 14 height 14
click at [380, 360] on mat-icon "mic_off" at bounding box center [380, 364] width 14 height 14
click at [405, 357] on mat-icon "videocam_off" at bounding box center [410, 364] width 14 height 14
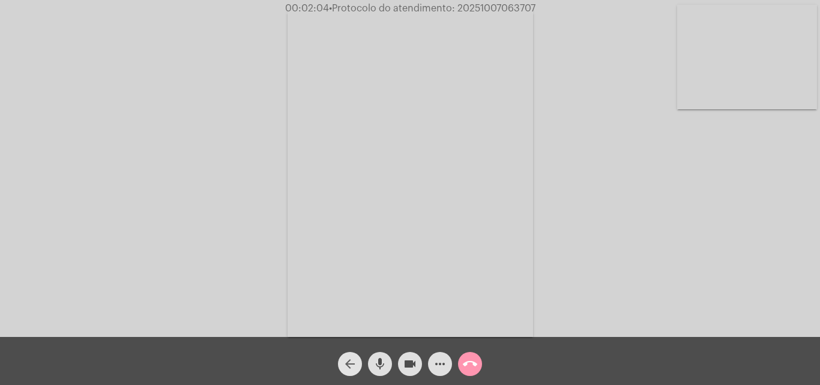
click at [351, 371] on mat-icon "arrow_back" at bounding box center [350, 364] width 14 height 14
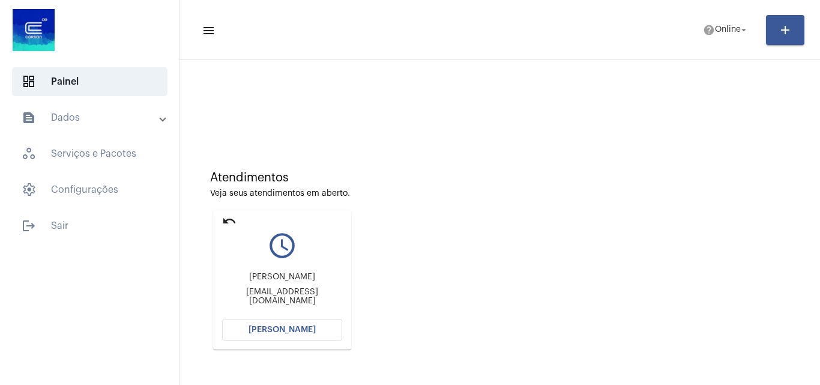
click at [231, 214] on mat-icon "undo" at bounding box center [229, 221] width 14 height 14
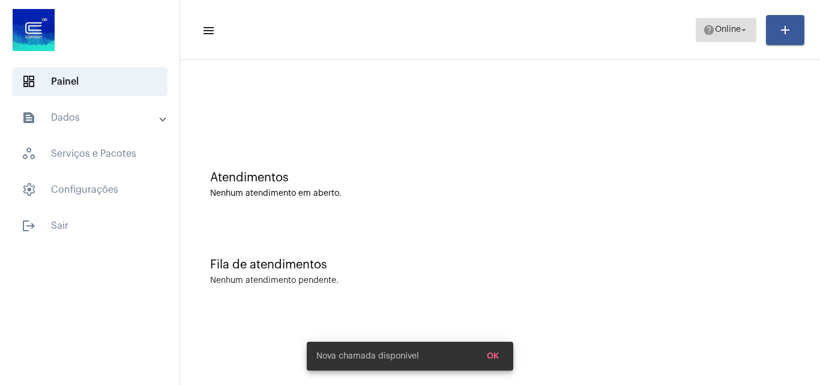
click at [707, 39] on span "help Online arrow_drop_down" at bounding box center [726, 30] width 46 height 22
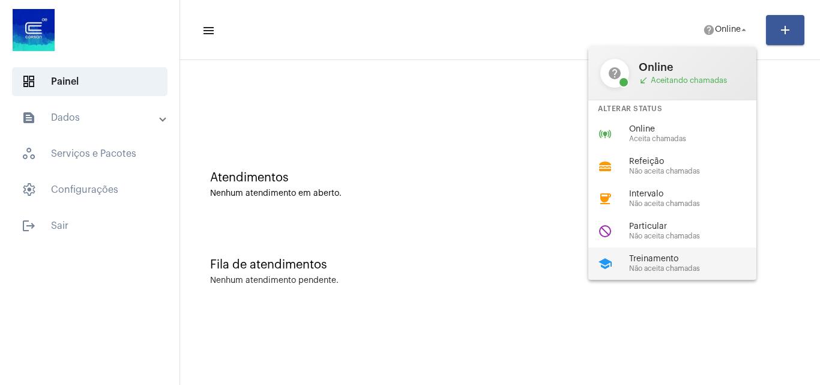
click at [677, 252] on div "school Treinamento Não aceita chamadas" at bounding box center [681, 263] width 187 height 32
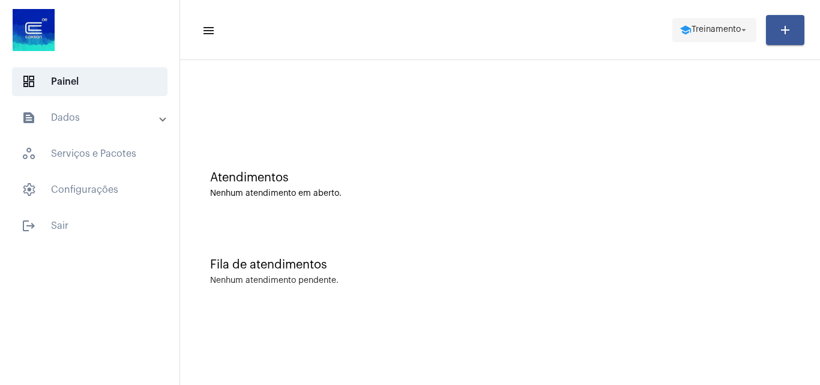
click at [722, 31] on span "Treinamento" at bounding box center [716, 30] width 49 height 8
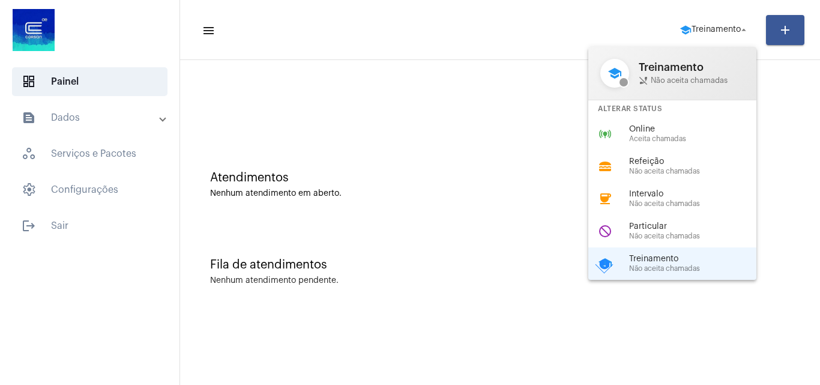
click at [107, 222] on div at bounding box center [410, 192] width 820 height 385
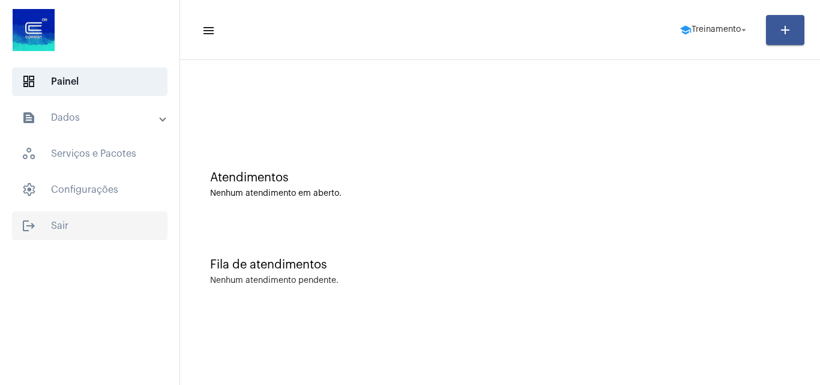
click at [99, 223] on span "logout Sair" at bounding box center [90, 225] width 156 height 29
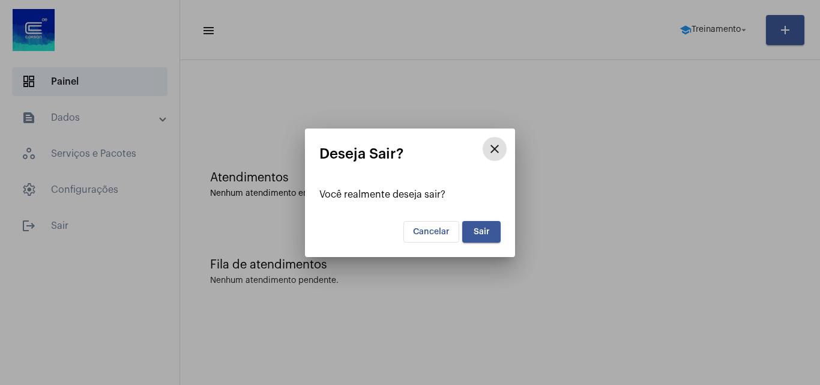
click at [472, 243] on mat-dialog-container "close Deseja Sair? Você realmente deseja sair? Cancelar Sair" at bounding box center [410, 192] width 210 height 128
click at [473, 242] on button "Sair" at bounding box center [481, 232] width 38 height 22
